Goal: Transaction & Acquisition: Subscribe to service/newsletter

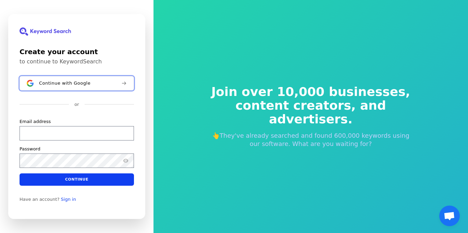
click at [69, 85] on span "Continue with Google" at bounding box center [64, 83] width 51 height 5
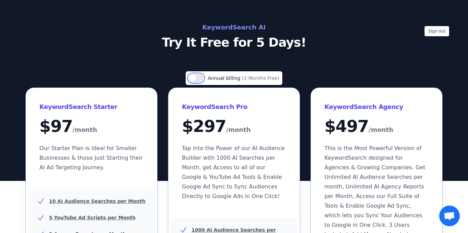
click at [199, 78] on button "Use setting" at bounding box center [196, 78] width 15 height 8
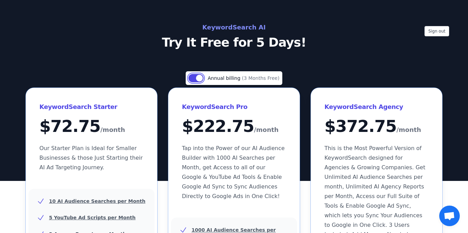
click at [195, 78] on button "Use setting" at bounding box center [196, 78] width 15 height 8
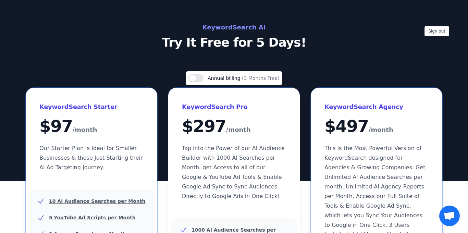
click at [208, 78] on div "Use setting Annual billing (3 Months Free)" at bounding box center [234, 78] width 91 height 8
click at [204, 78] on button "Use setting" at bounding box center [196, 78] width 15 height 8
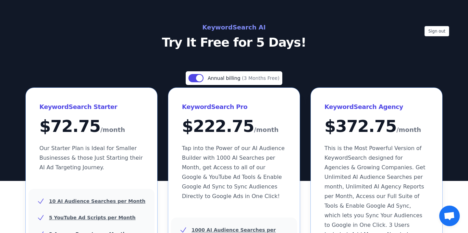
click at [241, 30] on h2 "KeywordSearch AI" at bounding box center [234, 27] width 307 height 11
